Goal: Check status

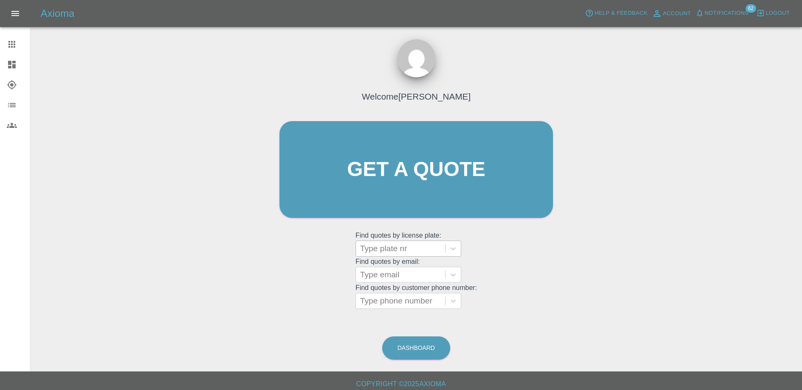
click at [390, 253] on div at bounding box center [400, 249] width 81 height 12
paste input "DT25ZNN"
type input "DT25ZNN"
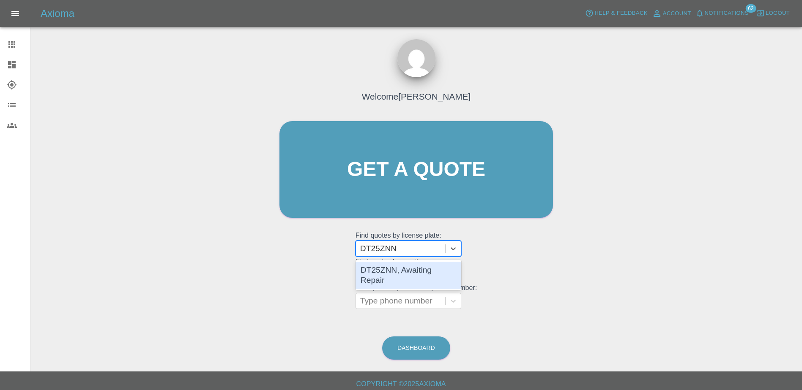
click at [398, 268] on div "DT25ZNN, Awaiting Repair" at bounding box center [408, 275] width 106 height 27
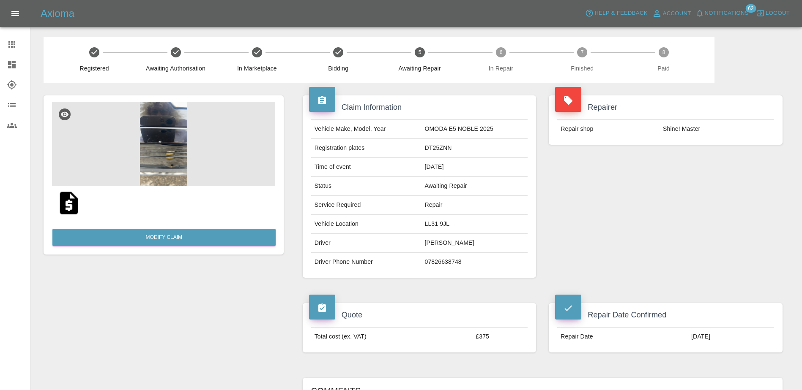
click at [191, 153] on img at bounding box center [163, 144] width 223 height 85
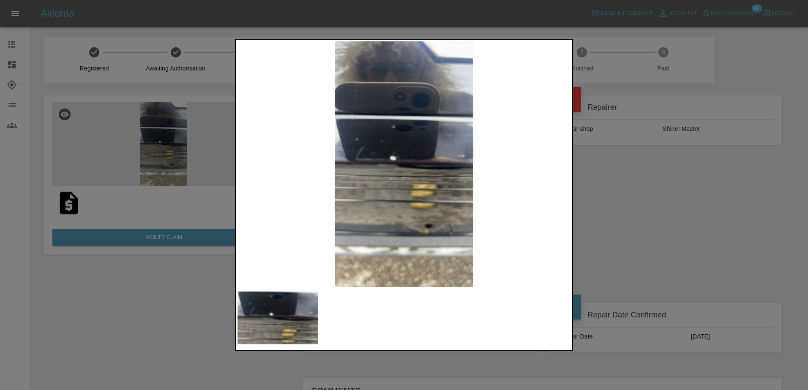
click at [134, 331] on div at bounding box center [404, 195] width 808 height 390
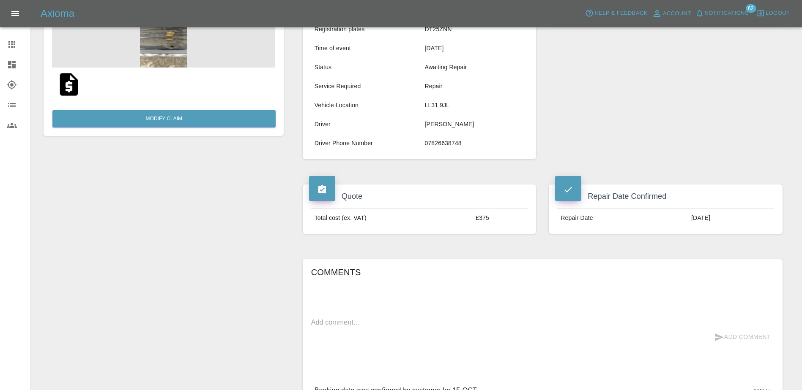
scroll to position [48, 0]
